Goal: Task Accomplishment & Management: Manage account settings

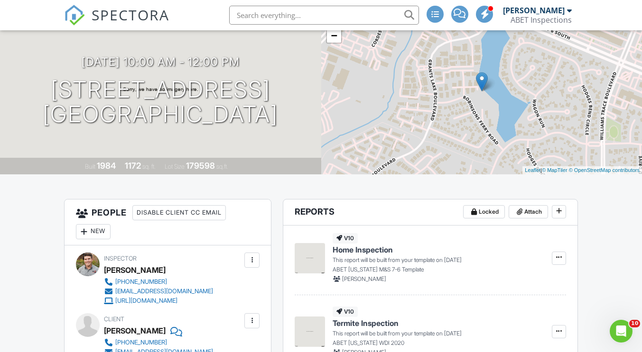
scroll to position [658, 0]
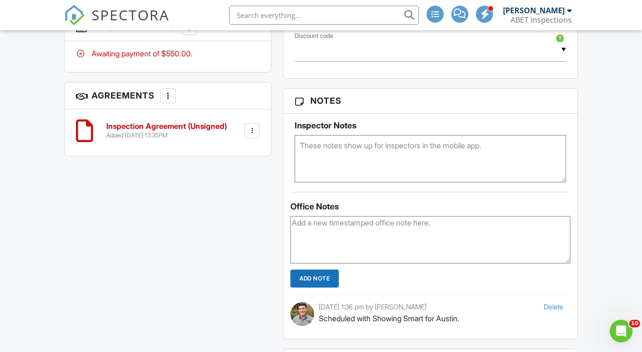
click at [354, 144] on textarea at bounding box center [430, 158] width 271 height 47
type textarea "Access -- Supra front door No alarm."
click at [436, 198] on div "Office Notes Add Note Delete 08/28/2025 1:36 pm by Austin Messina Scheduled wit…" at bounding box center [430, 265] width 294 height 147
click at [234, 230] on div "All emails and texts are disabled for this inspection! All emails and texts hav…" at bounding box center [320, 95] width 525 height 930
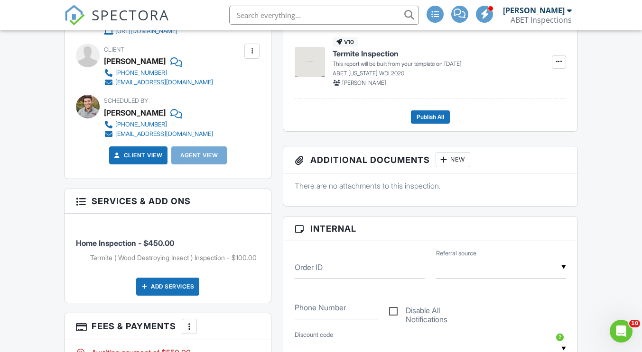
scroll to position [339, 0]
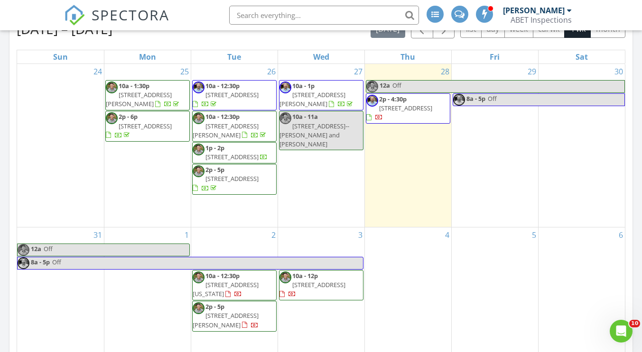
scroll to position [474, 0]
